Goal: Task Accomplishment & Management: Use online tool/utility

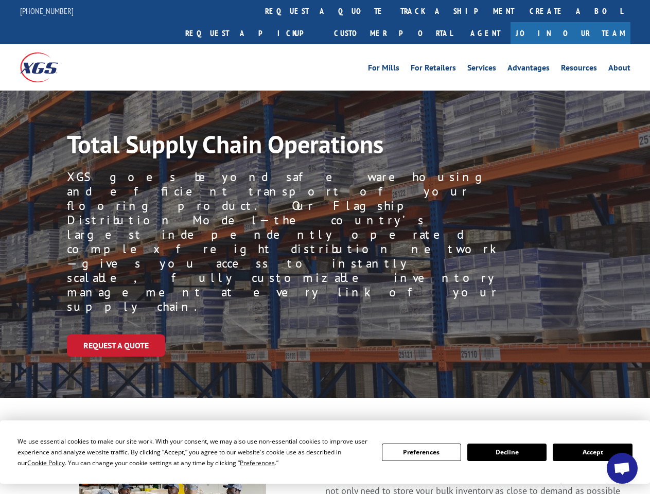
click at [325, 334] on div "Request a Quote" at bounding box center [358, 345] width 583 height 22
click at [36, 462] on span "Cookie Policy" at bounding box center [46, 462] width 38 height 9
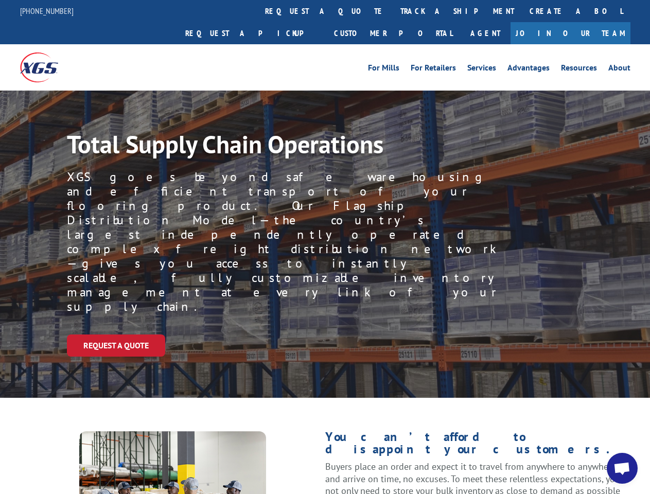
click at [325, 334] on div "Request a Quote" at bounding box center [358, 345] width 583 height 22
click at [392, 11] on link "track a shipment" at bounding box center [456, 11] width 129 height 22
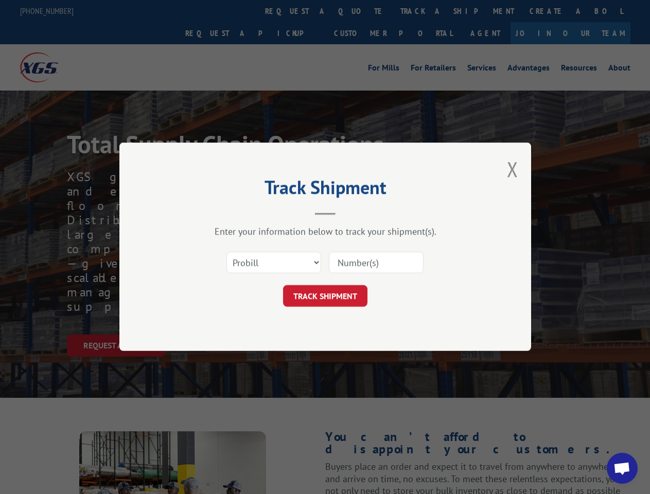
click at [359, 11] on div "Track Shipment Enter your information below to track your shipment(s). Select c…" at bounding box center [325, 247] width 650 height 494
click at [423, 11] on div "Track Shipment Enter your information below to track your shipment(s). Select c…" at bounding box center [325, 247] width 650 height 494
